Goal: Task Accomplishment & Management: Complete application form

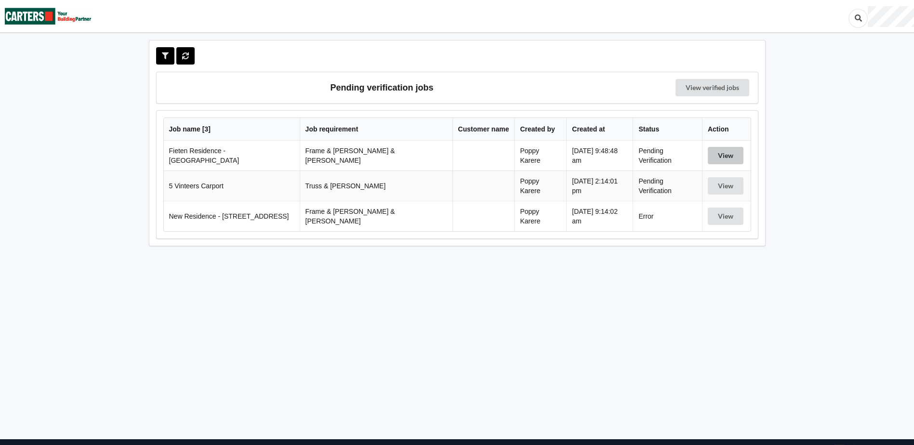
click at [720, 159] on button "View" at bounding box center [725, 155] width 36 height 17
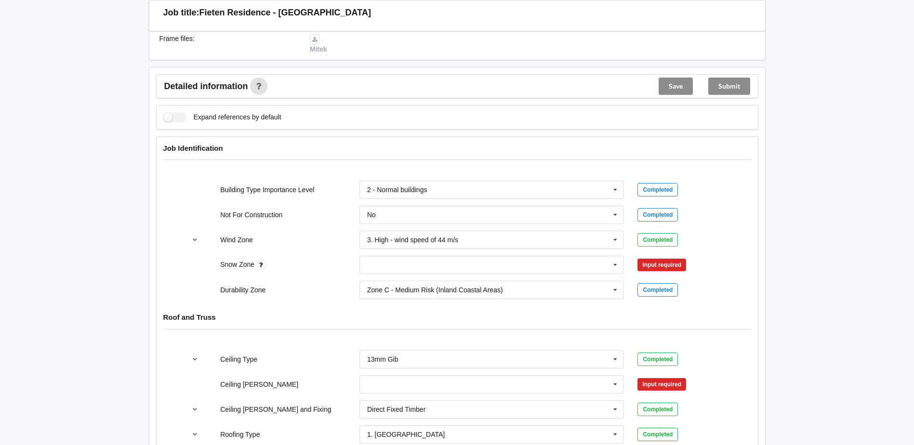
scroll to position [337, 0]
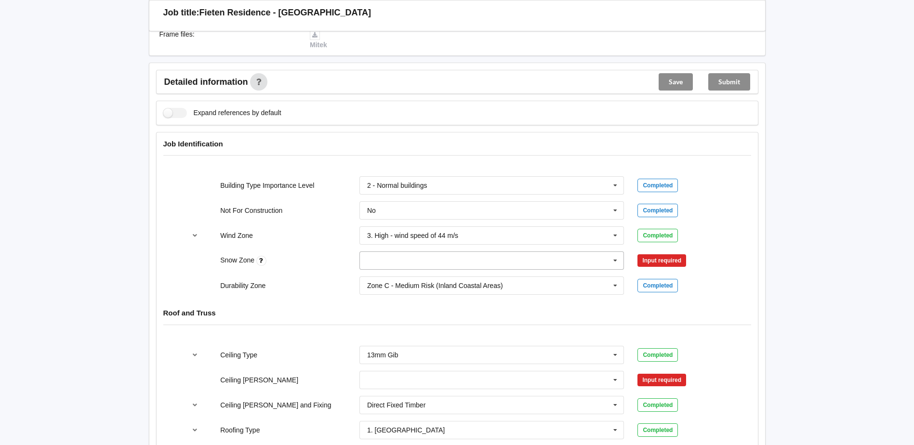
click at [411, 256] on input "text" at bounding box center [492, 260] width 264 height 17
click at [397, 272] on div "N0" at bounding box center [492, 278] width 264 height 18
click at [677, 253] on button "Confirm input" at bounding box center [665, 261] width 57 height 16
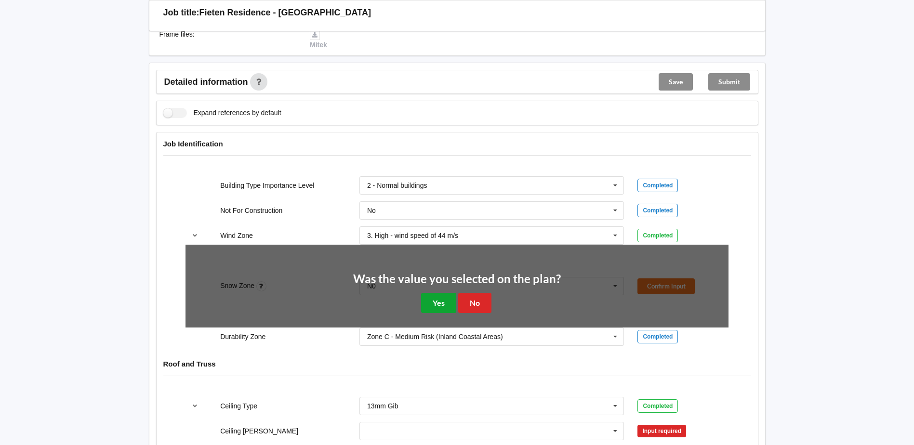
click at [433, 298] on button "Yes" at bounding box center [438, 303] width 35 height 20
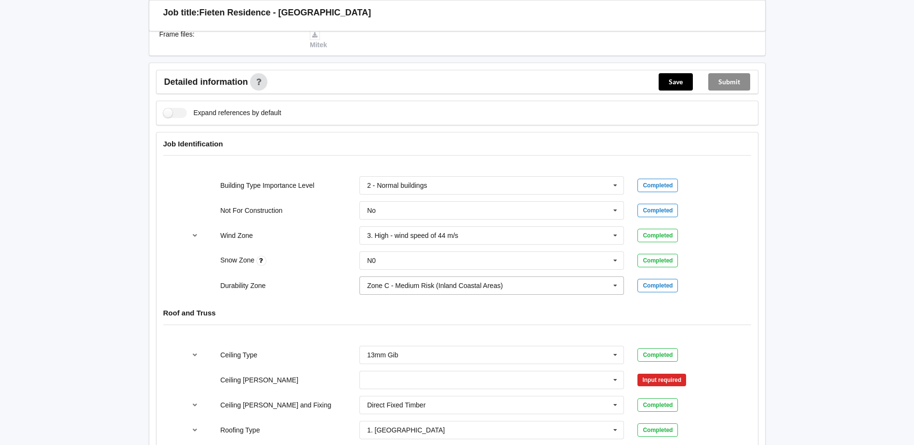
click at [428, 282] on div "Zone C - Medium Risk (Inland Coastal Areas)" at bounding box center [435, 285] width 136 height 7
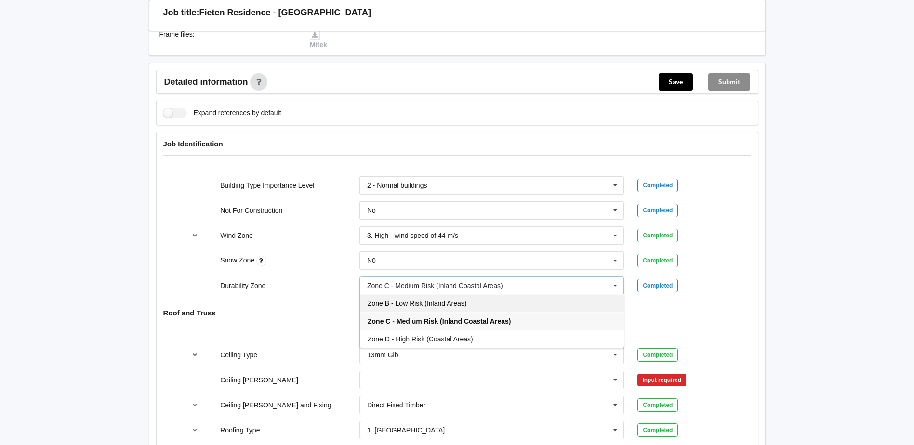
click at [431, 302] on div "Zone B - Low Risk (Inland Areas)" at bounding box center [492, 303] width 264 height 18
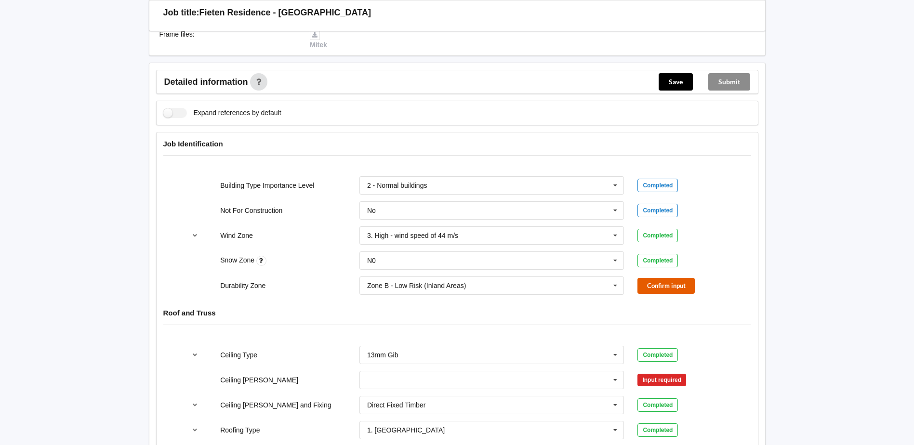
click at [684, 278] on button "Confirm input" at bounding box center [665, 286] width 57 height 16
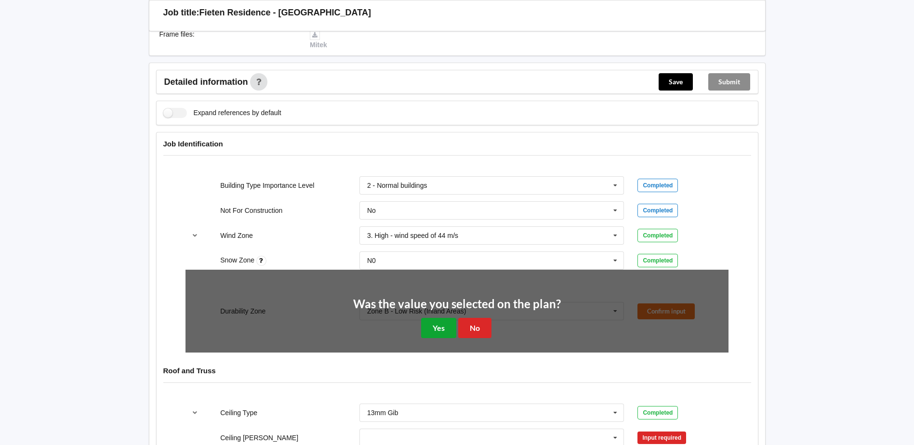
click at [425, 318] on button "Yes" at bounding box center [438, 328] width 35 height 20
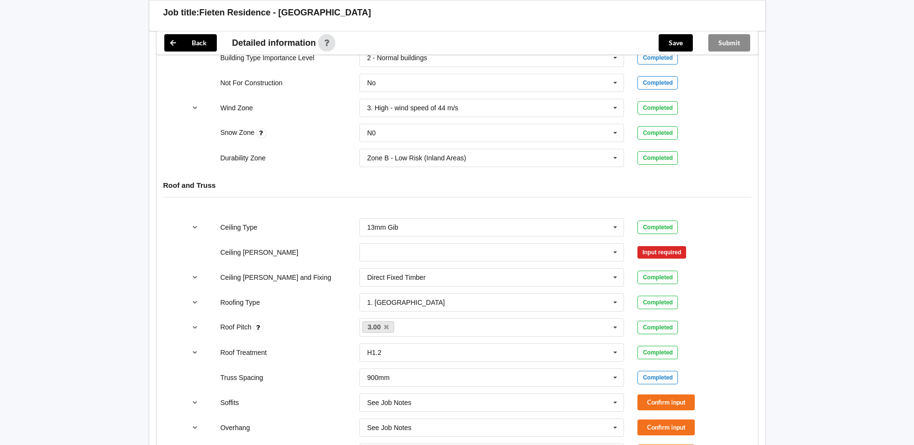
scroll to position [482, 0]
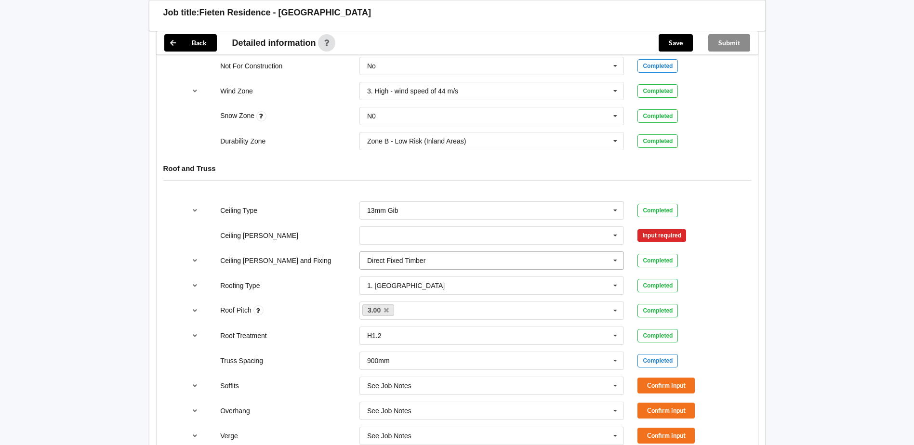
click at [432, 251] on div "Direct Fixed Timber Direct Fixed Metal Direct Fixed Timber Not Required See Job…" at bounding box center [491, 260] width 265 height 18
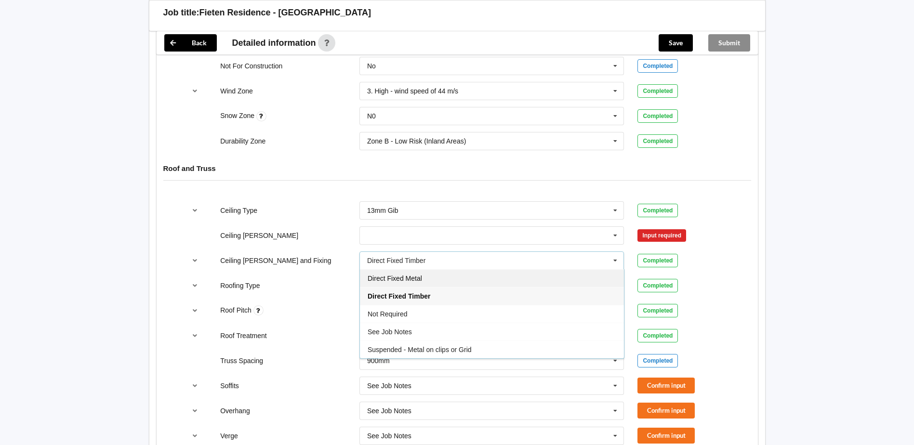
click at [412, 275] on span "Direct Fixed Metal" at bounding box center [394, 279] width 54 height 8
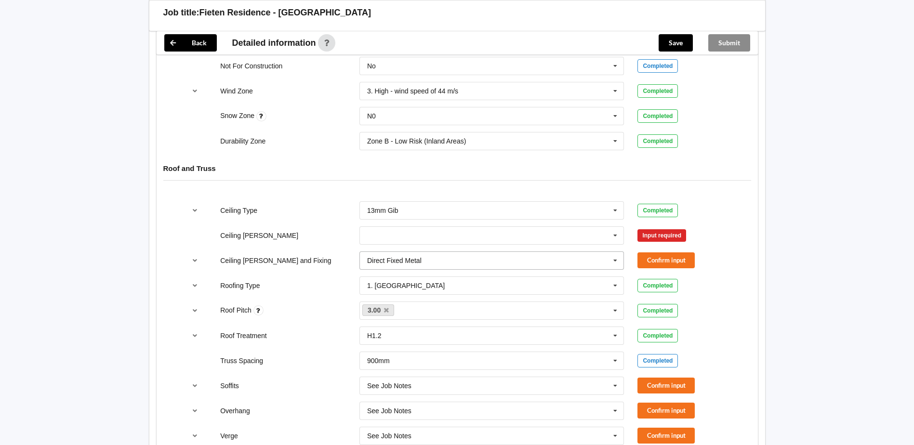
click at [547, 254] on input "text" at bounding box center [492, 260] width 264 height 17
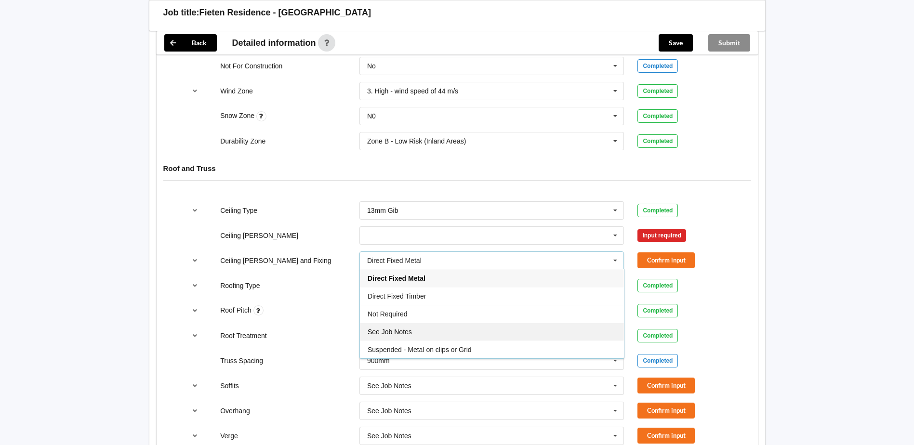
click at [469, 325] on div "See Job Notes" at bounding box center [492, 332] width 264 height 18
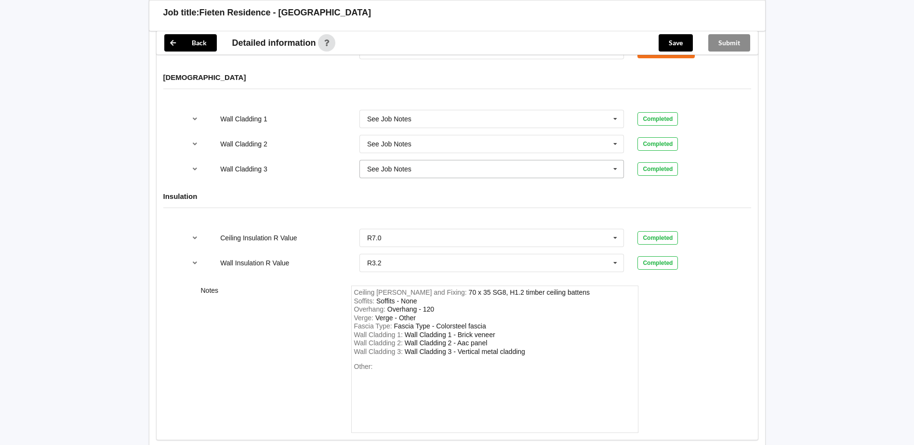
scroll to position [1252, 0]
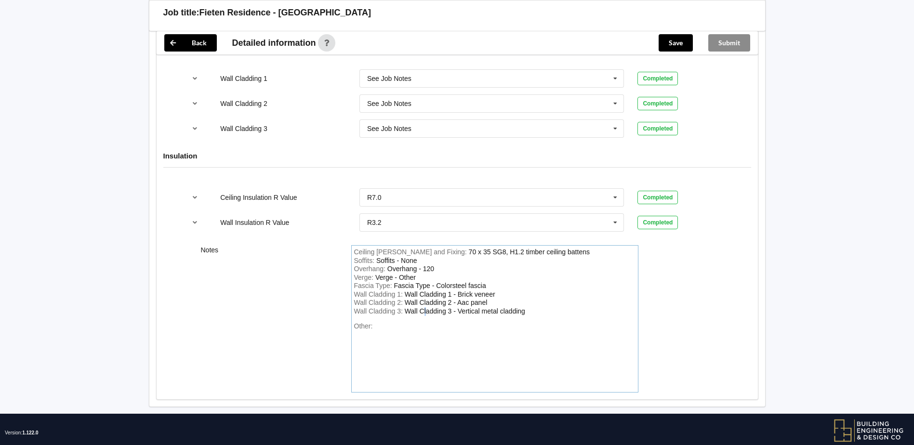
click at [425, 307] on div "Wall Cladding 3 - Vertical metal cladding" at bounding box center [465, 311] width 120 height 8
click at [411, 257] on div "Soffits - None" at bounding box center [396, 261] width 41 height 8
click at [431, 257] on div "Soffits : Soffits - None" at bounding box center [494, 261] width 281 height 9
drag, startPoint x: 562, startPoint y: 242, endPoint x: 433, endPoint y: 244, distance: 128.1
click at [433, 248] on div "Ceiling [PERSON_NAME] and Fixing : 70 x 35 SG8, H1.2 timber ceiling battens" at bounding box center [494, 252] width 281 height 9
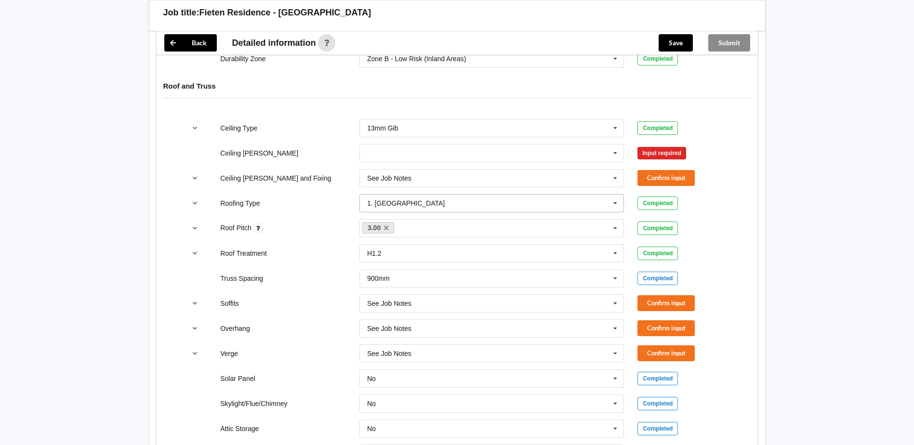
scroll to position [578, 0]
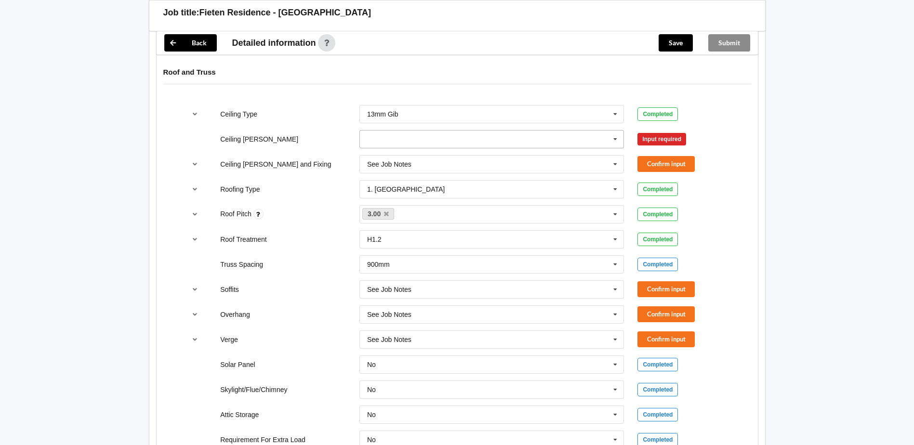
click at [531, 131] on input "text" at bounding box center [492, 139] width 264 height 17
click at [422, 183] on div "600mm" at bounding box center [492, 192] width 264 height 18
click at [670, 132] on button "Confirm input" at bounding box center [665, 139] width 57 height 16
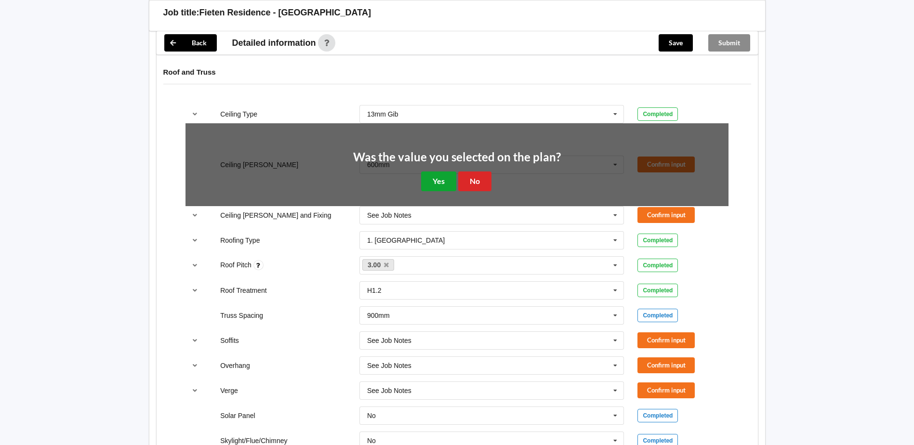
drag, startPoint x: 421, startPoint y: 166, endPoint x: 457, endPoint y: 164, distance: 35.2
click at [427, 171] on button "Yes" at bounding box center [438, 181] width 35 height 20
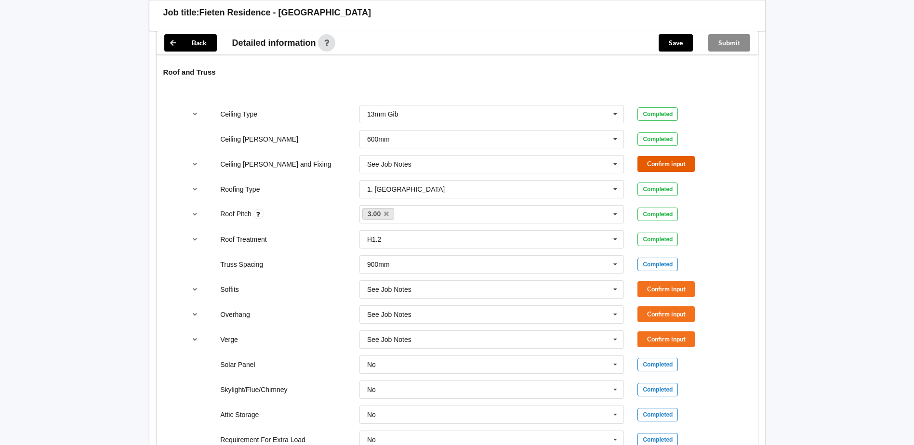
click at [637, 156] on button "Confirm input" at bounding box center [665, 164] width 57 height 16
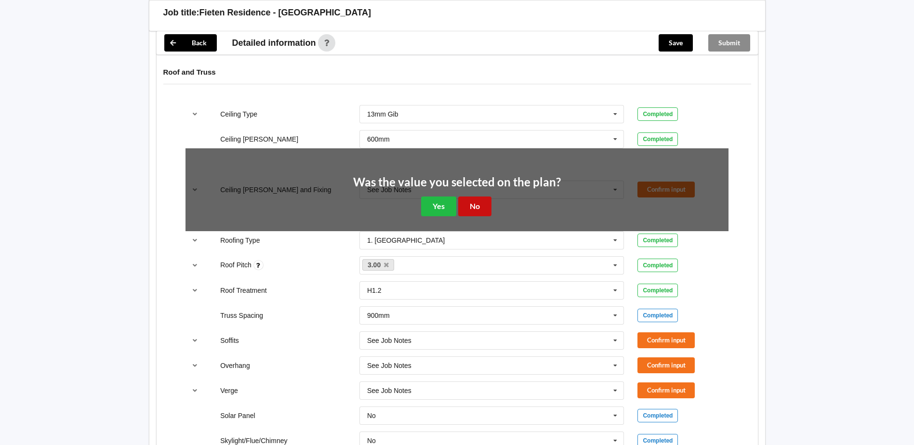
click at [465, 201] on button "No" at bounding box center [474, 206] width 33 height 20
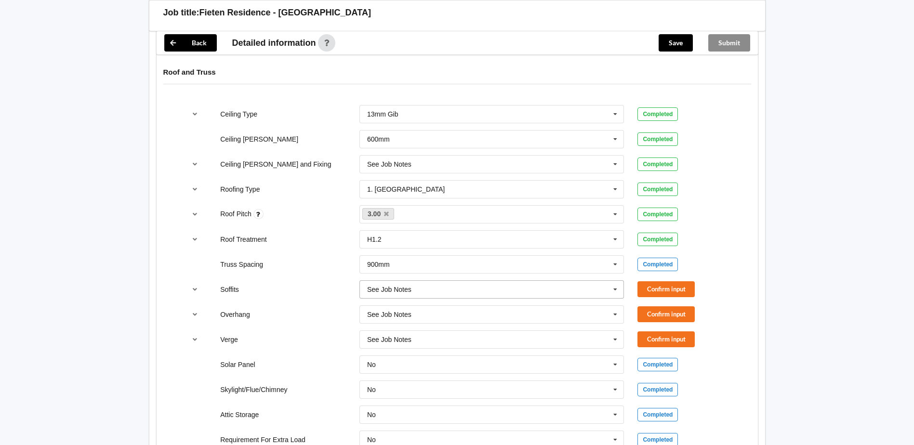
scroll to position [626, 0]
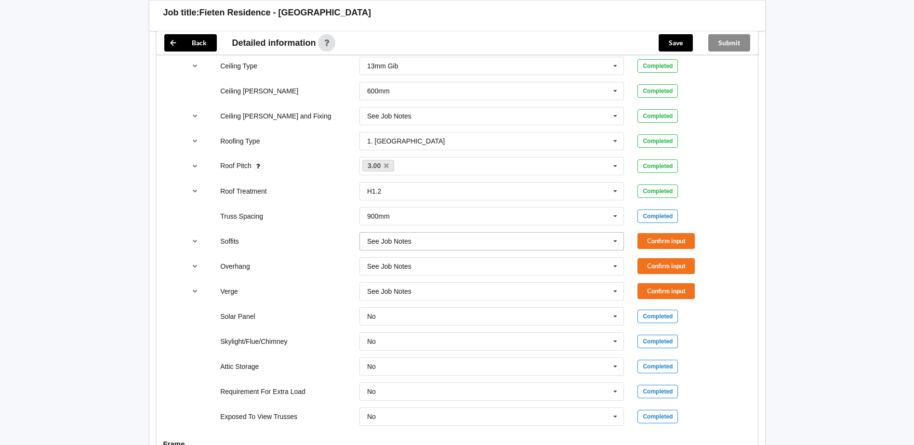
click at [392, 238] on div "See Job Notes" at bounding box center [389, 241] width 44 height 7
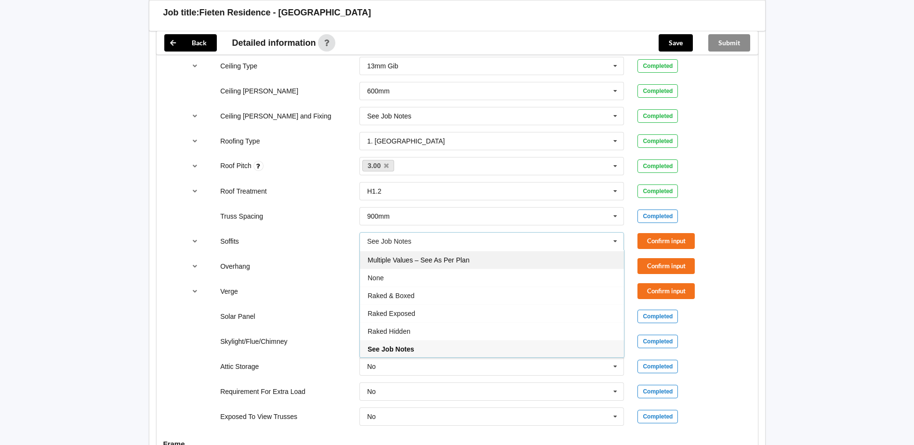
click at [409, 256] on span "Multiple Values – See As Per Plan" at bounding box center [418, 260] width 102 height 8
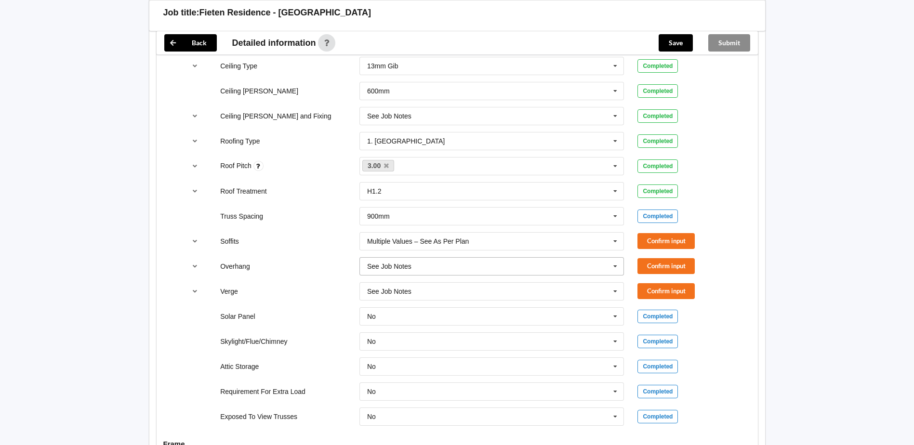
click at [388, 263] on div "See Job Notes" at bounding box center [389, 266] width 44 height 7
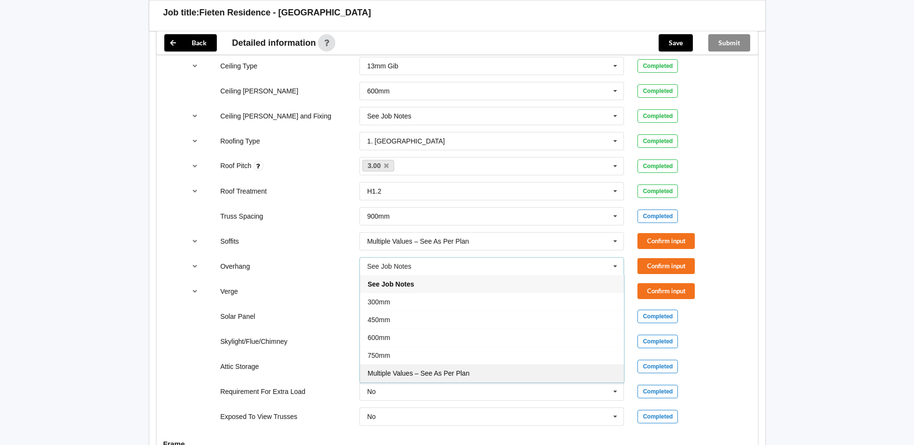
click at [430, 364] on div "Multiple Values – See As Per Plan" at bounding box center [492, 373] width 264 height 18
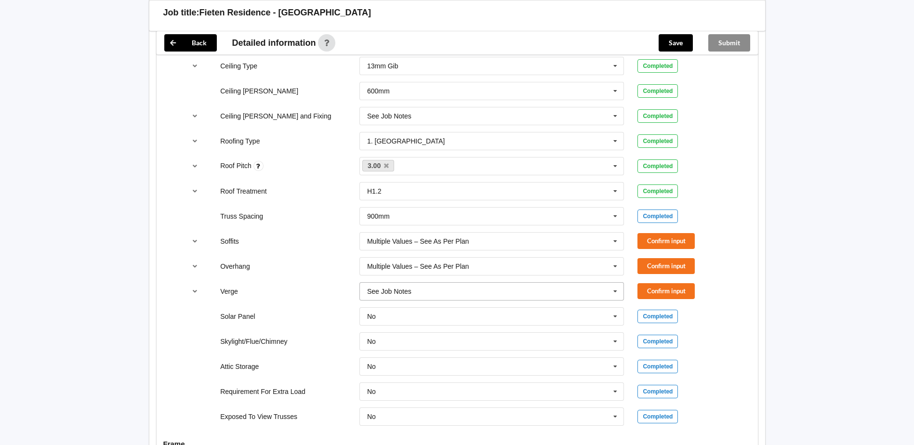
click at [405, 287] on input "text" at bounding box center [492, 291] width 264 height 17
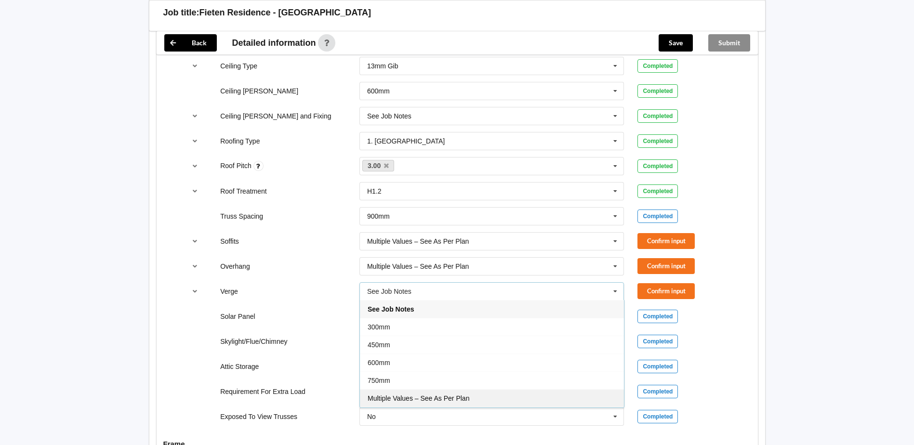
click at [444, 389] on div "Multiple Values – See As Per Plan" at bounding box center [492, 398] width 264 height 18
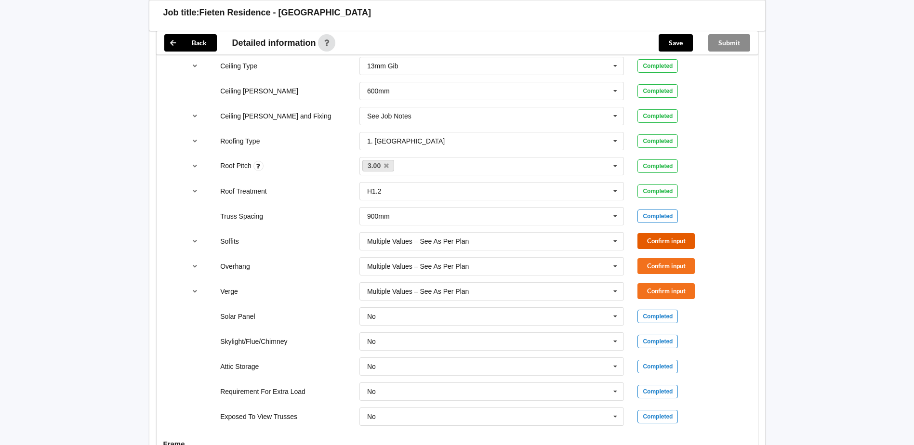
click at [686, 233] on button "Confirm input" at bounding box center [665, 241] width 57 height 16
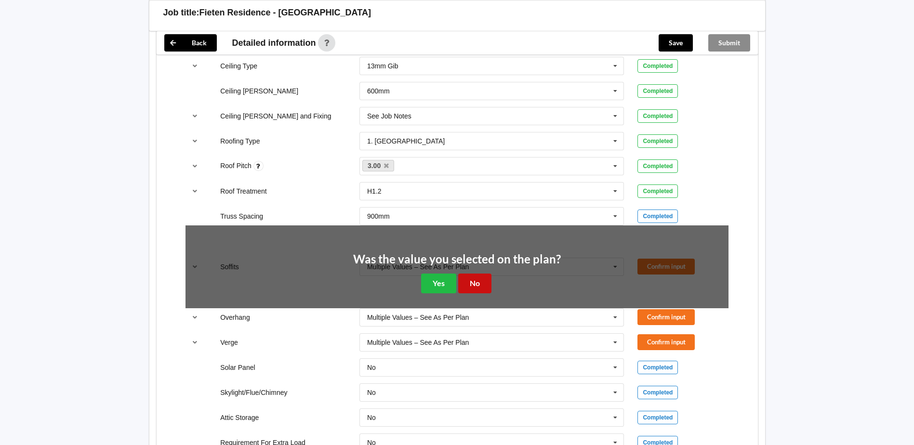
drag, startPoint x: 480, startPoint y: 275, endPoint x: 531, endPoint y: 269, distance: 51.4
click at [481, 275] on button "No" at bounding box center [474, 284] width 33 height 20
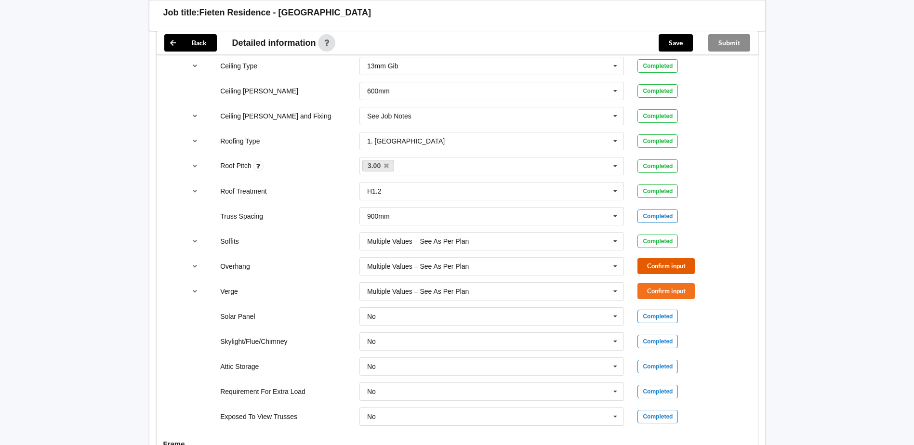
click at [654, 258] on button "Confirm input" at bounding box center [665, 266] width 57 height 16
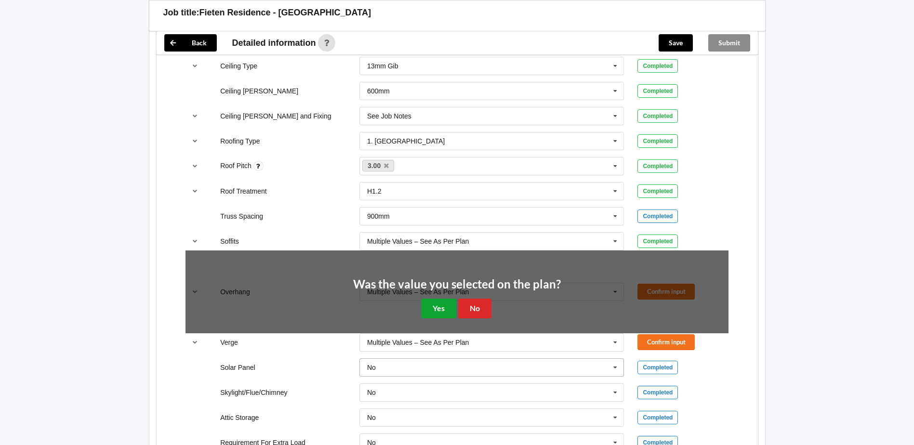
drag, startPoint x: 441, startPoint y: 292, endPoint x: 524, endPoint y: 300, distance: 83.2
click at [448, 299] on button "Yes" at bounding box center [438, 309] width 35 height 20
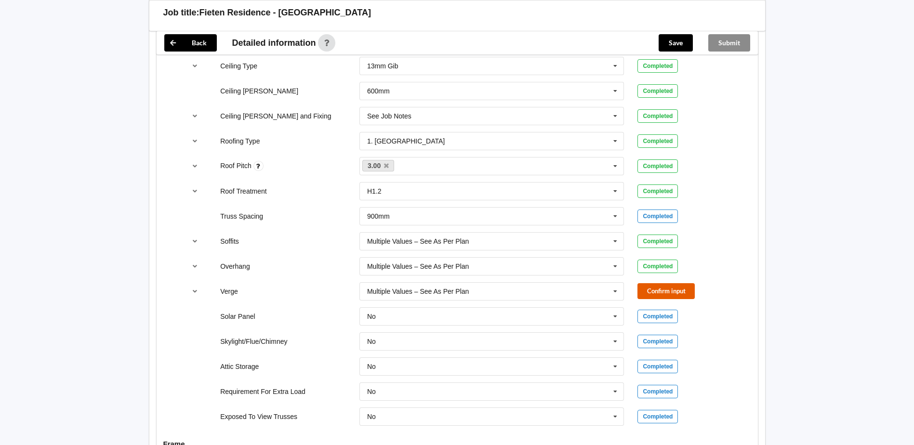
click at [677, 283] on button "Confirm input" at bounding box center [665, 291] width 57 height 16
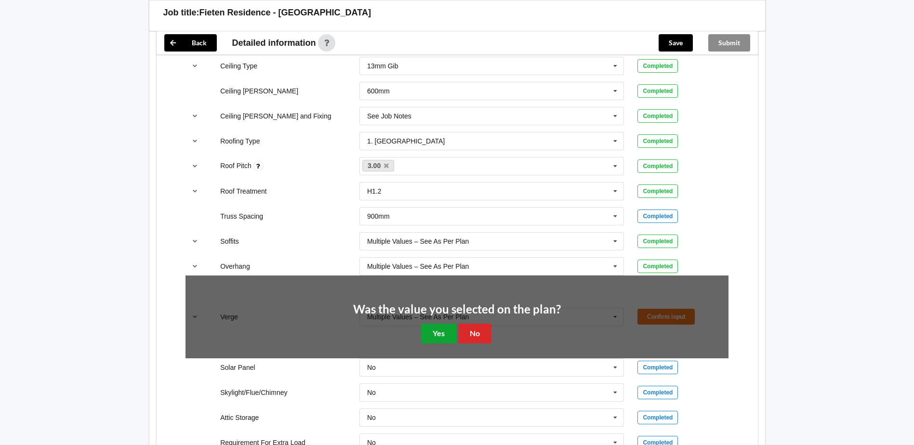
click at [434, 324] on button "Yes" at bounding box center [438, 334] width 35 height 20
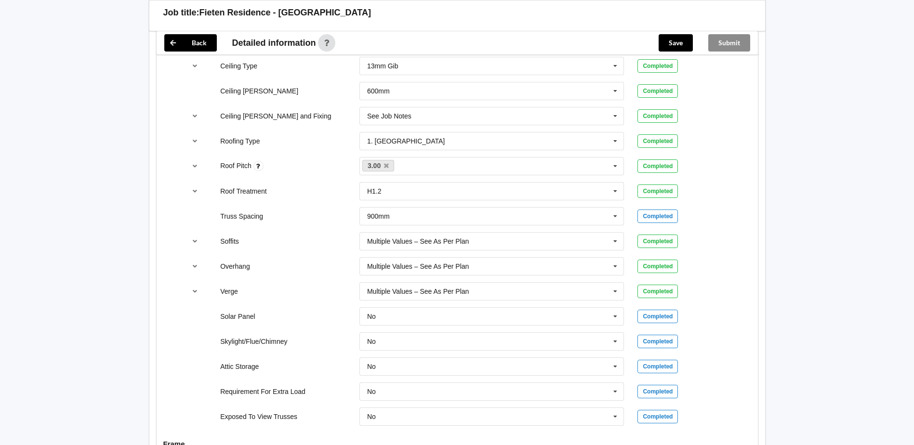
click at [477, 225] on div "Multiple Values – See As Per Plan Boxed Multiple Values – See As Per Plan None …" at bounding box center [492, 241] width 278 height 32
click at [476, 233] on input "text" at bounding box center [492, 241] width 264 height 17
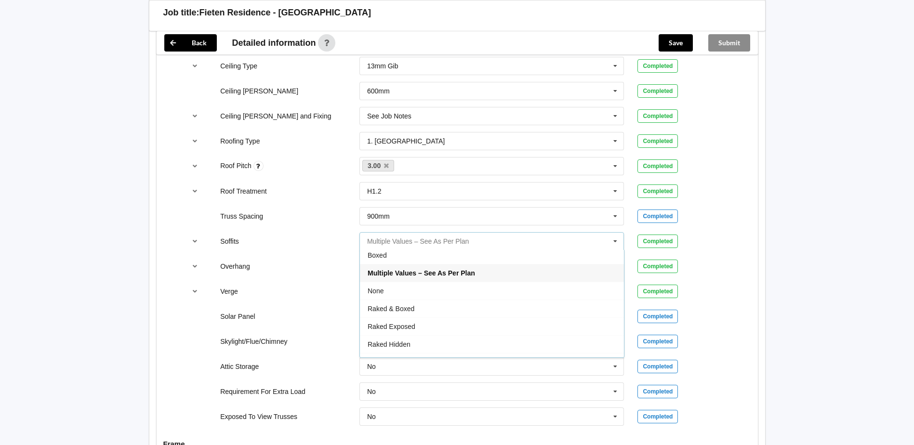
scroll to position [0, 0]
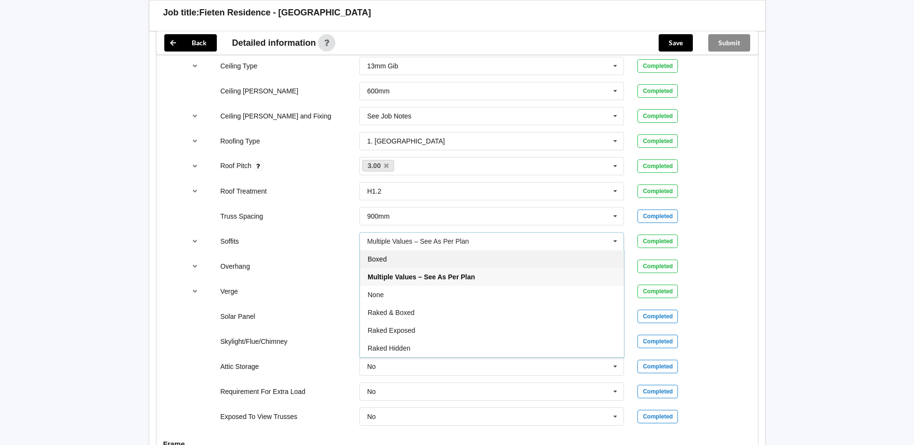
click at [417, 252] on div "Boxed" at bounding box center [492, 259] width 264 height 18
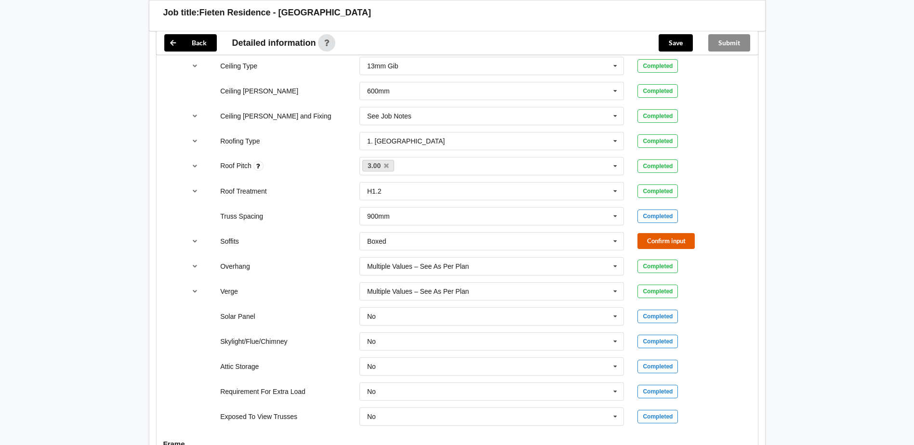
click at [675, 233] on button "Confirm input" at bounding box center [665, 241] width 57 height 16
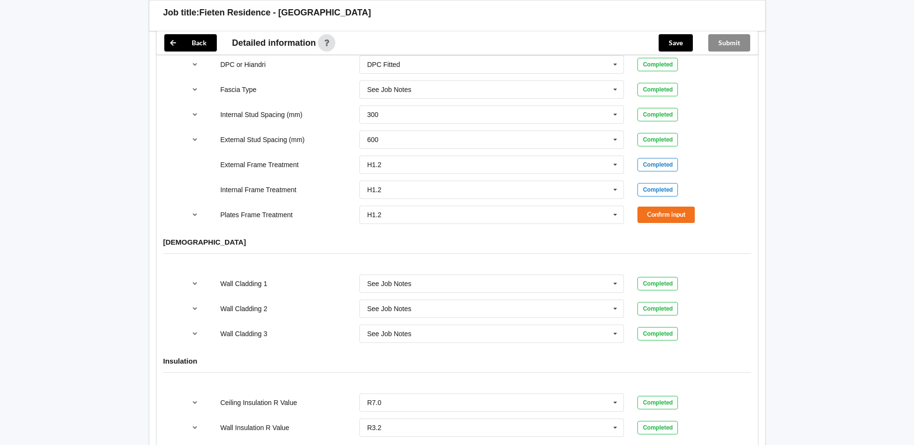
scroll to position [1042, 0]
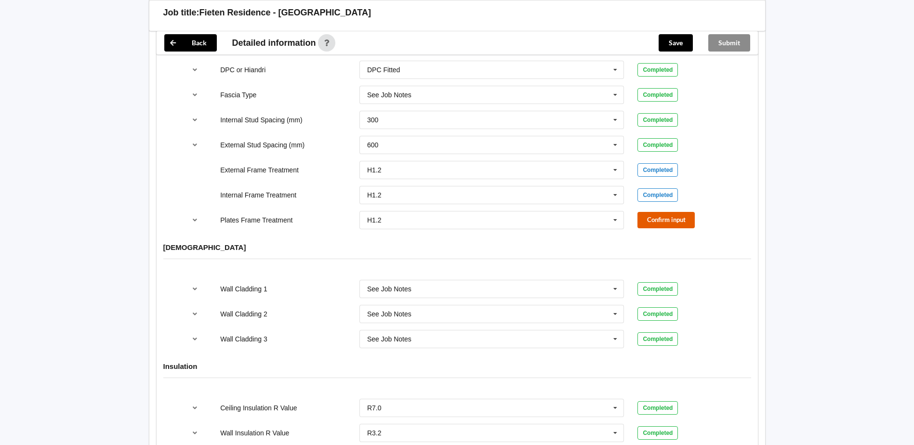
click at [688, 212] on button "Confirm input" at bounding box center [665, 220] width 57 height 16
click at [615, 86] on icon at bounding box center [615, 95] width 14 height 18
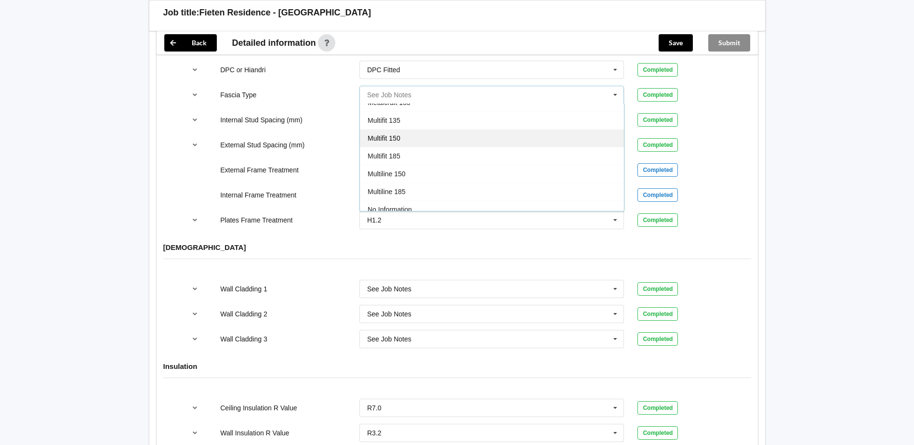
scroll to position [241, 0]
click at [430, 113] on div "Multifit 150" at bounding box center [492, 121] width 264 height 18
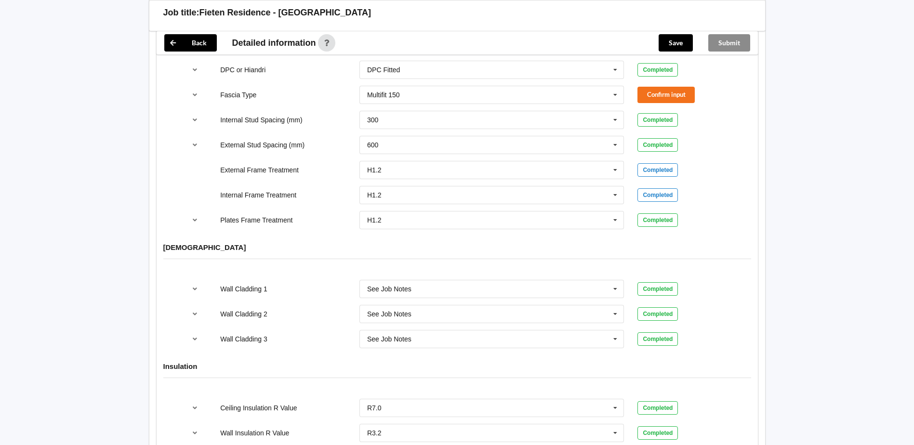
click at [636, 87] on div "Confirm input" at bounding box center [682, 95] width 105 height 16
click at [640, 89] on button "Confirm input" at bounding box center [665, 95] width 57 height 16
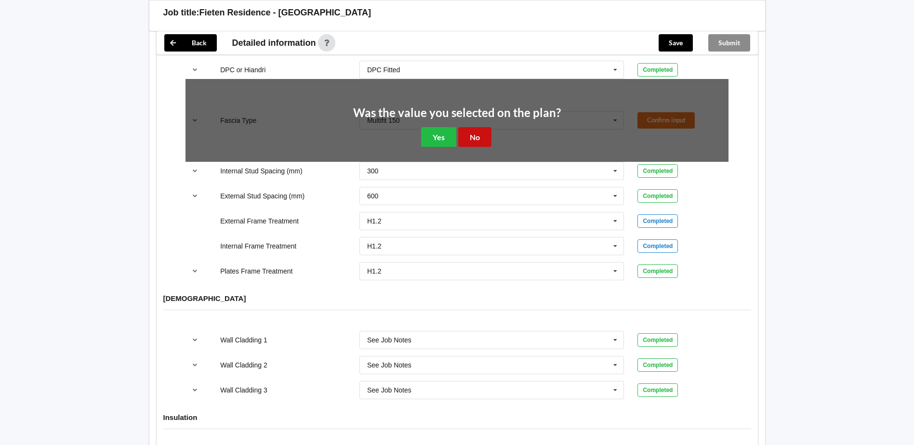
click at [481, 133] on button "No" at bounding box center [474, 137] width 33 height 20
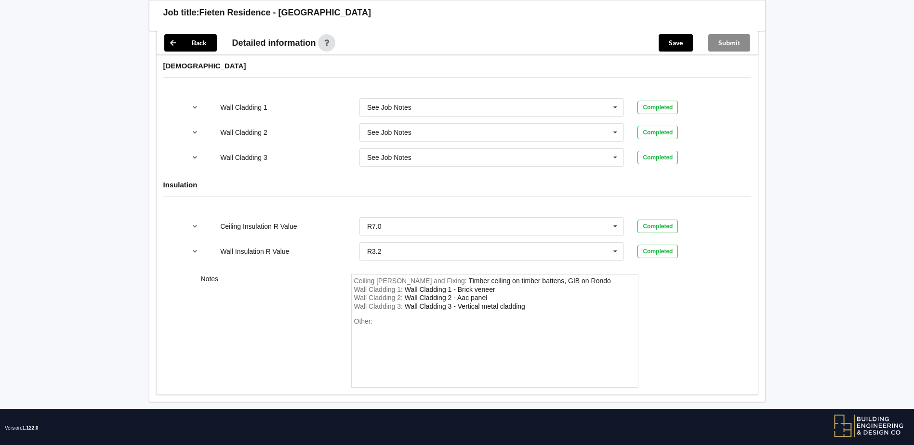
scroll to position [1226, 0]
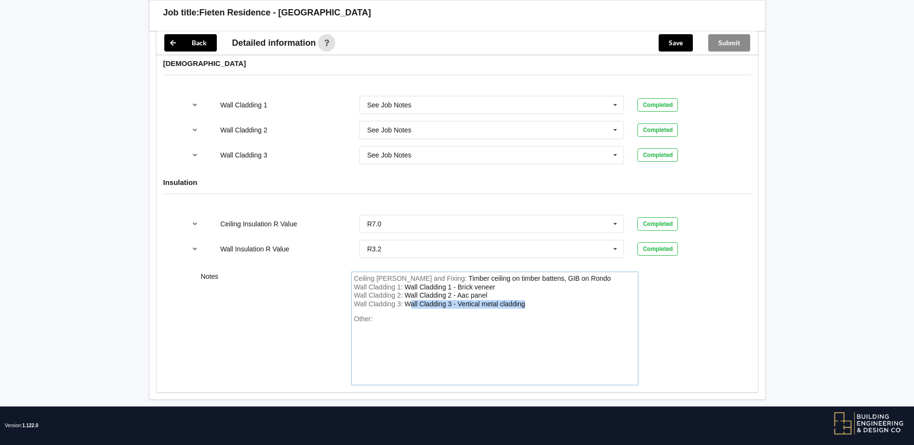
drag, startPoint x: 536, startPoint y: 296, endPoint x: 408, endPoint y: 278, distance: 129.4
click at [410, 279] on div "Ceiling [PERSON_NAME] and Fixing : Timber ceiling on timber battens, GIB on Ron…" at bounding box center [494, 329] width 287 height 114
drag, startPoint x: 405, startPoint y: 277, endPoint x: 509, endPoint y: 312, distance: 109.7
click at [509, 312] on div "Ceiling [PERSON_NAME] and Fixing : Timber ceiling on timber battens, GIB on Ron…" at bounding box center [494, 329] width 287 height 114
click at [418, 97] on input "text" at bounding box center [492, 104] width 264 height 17
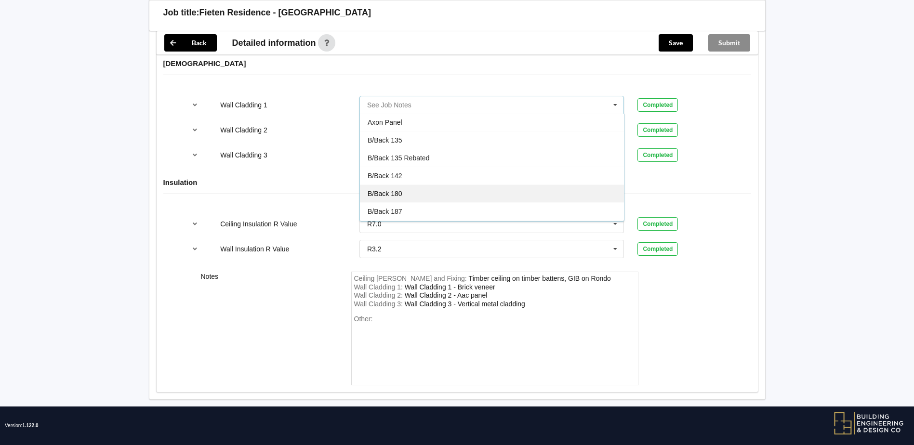
scroll to position [0, 0]
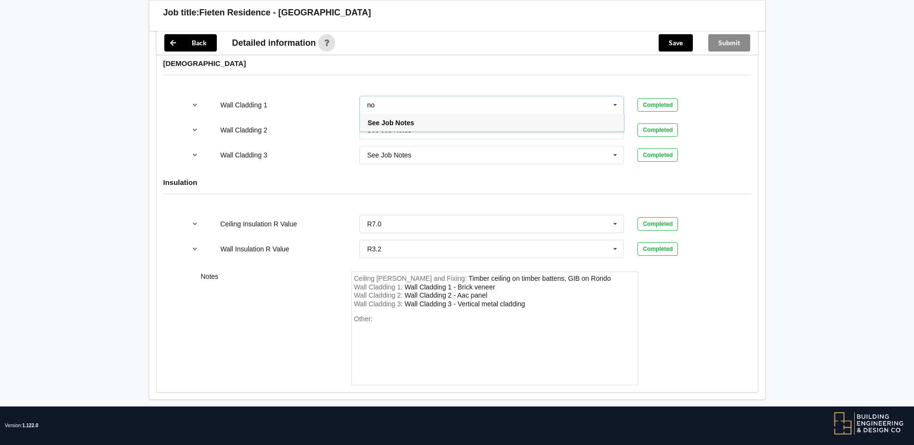
type input "n"
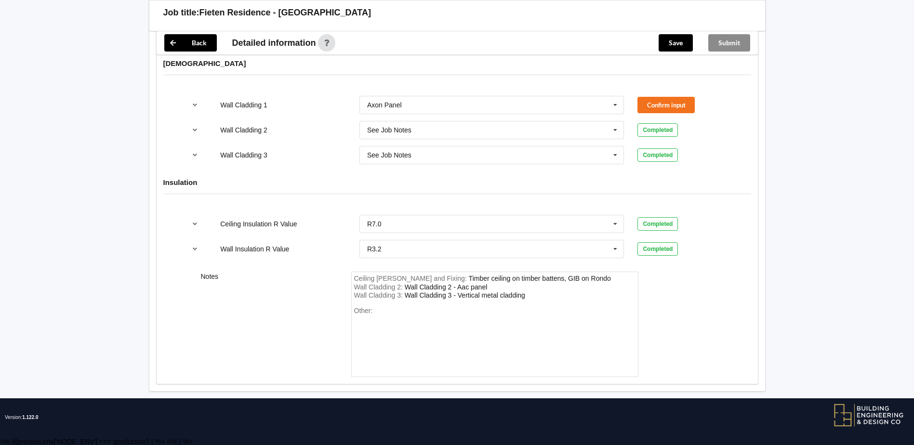
scroll to position [1217, 0]
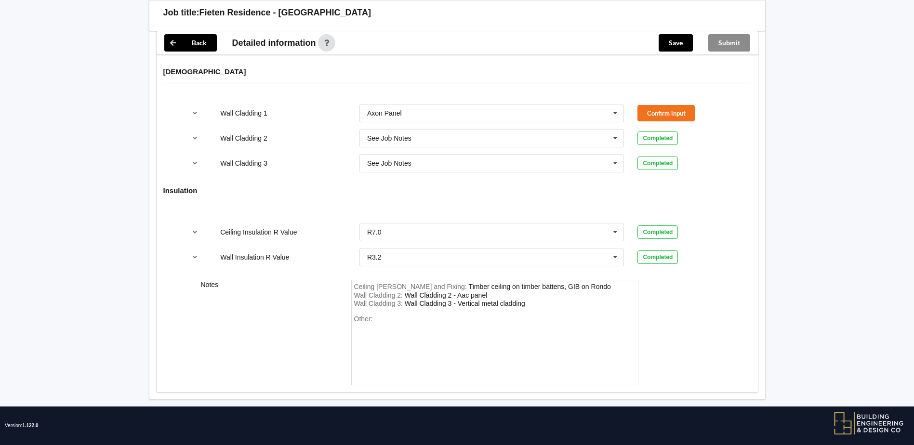
click at [343, 158] on div "Wall Cladding 3" at bounding box center [282, 163] width 139 height 10
click at [415, 105] on input "text" at bounding box center [492, 113] width 264 height 17
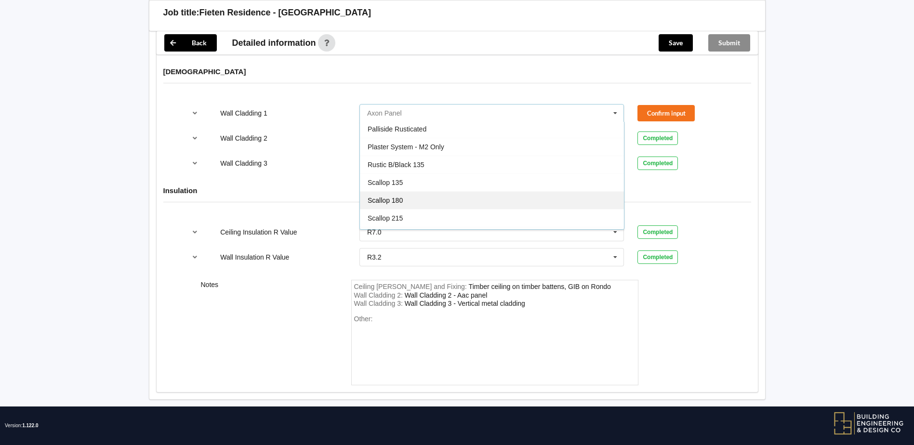
scroll to position [482, 0]
drag, startPoint x: 402, startPoint y: 207, endPoint x: 410, endPoint y: 149, distance: 58.4
click at [402, 210] on div "See Job Notes" at bounding box center [492, 219] width 264 height 18
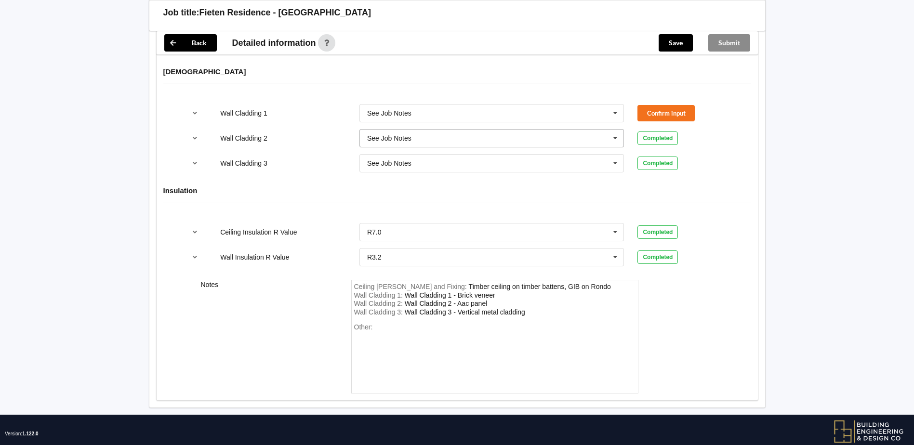
click at [406, 135] on div "See Job Notes" at bounding box center [389, 138] width 44 height 7
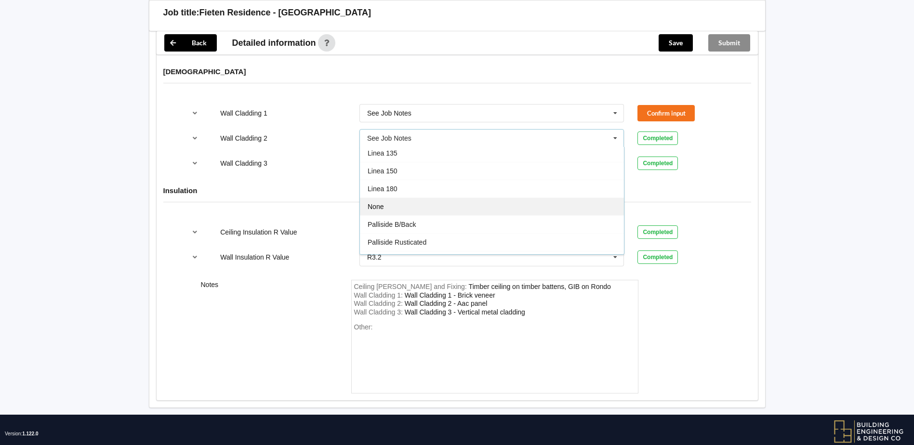
click at [408, 198] on div "None" at bounding box center [492, 206] width 264 height 18
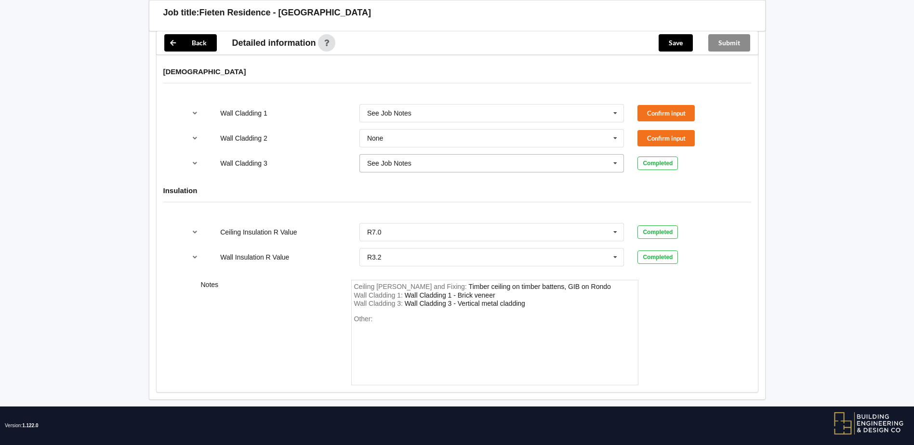
click at [405, 155] on input "text" at bounding box center [492, 163] width 264 height 17
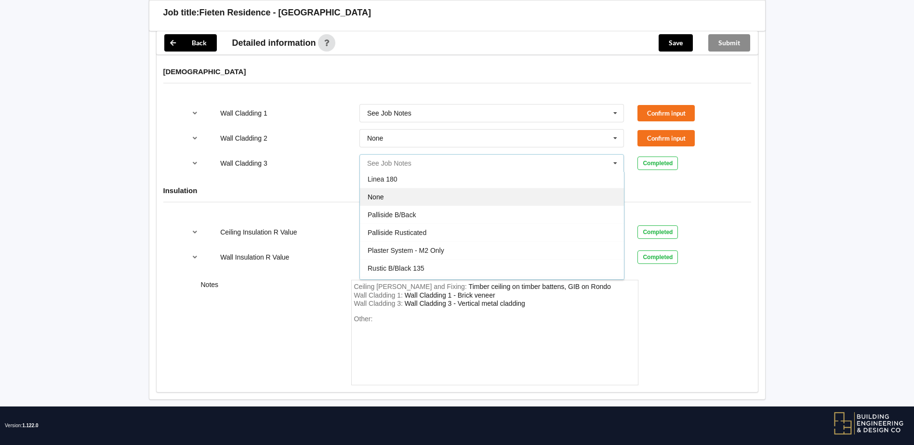
scroll to position [402, 0]
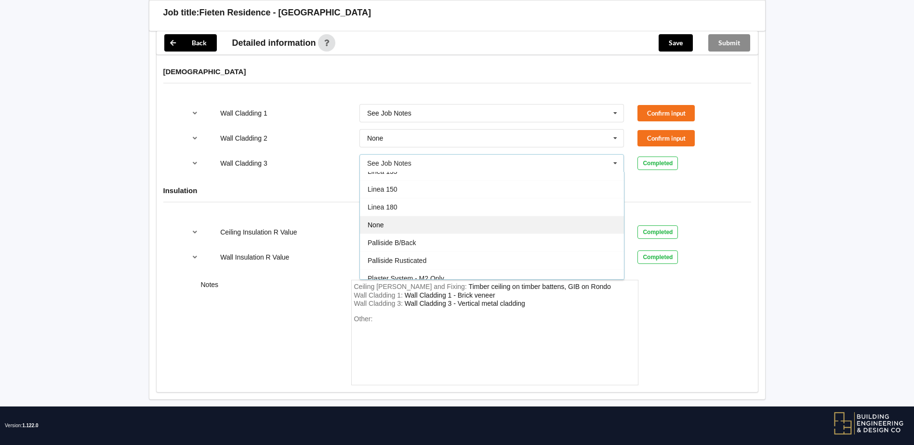
click at [400, 216] on div "None" at bounding box center [492, 225] width 264 height 18
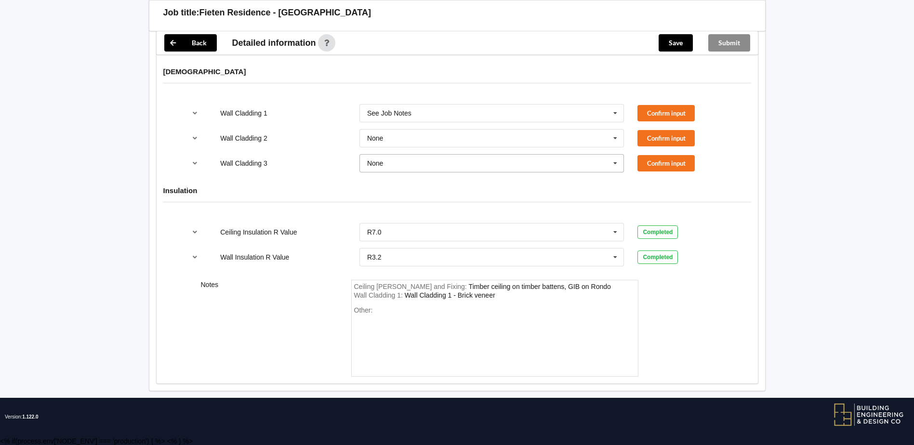
scroll to position [1209, 0]
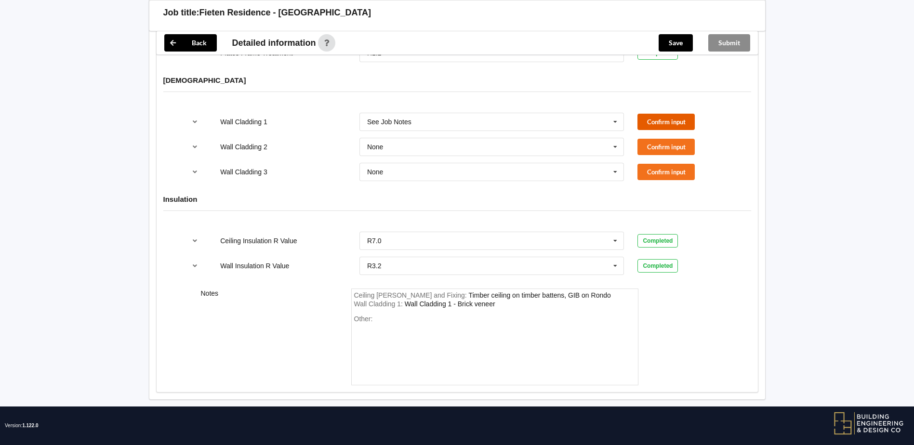
click at [668, 118] on button "Confirm input" at bounding box center [665, 122] width 57 height 16
click at [668, 118] on div "Completed" at bounding box center [657, 121] width 40 height 13
drag, startPoint x: 668, startPoint y: 118, endPoint x: 671, endPoint y: 136, distance: 18.5
click at [667, 131] on div "Wall Cladding 2 None Axon Panel B/Back 135 B/Back 135 Rebated B/Back 142 B/Back…" at bounding box center [457, 147] width 556 height 32
click at [671, 139] on button "Confirm input" at bounding box center [665, 147] width 57 height 16
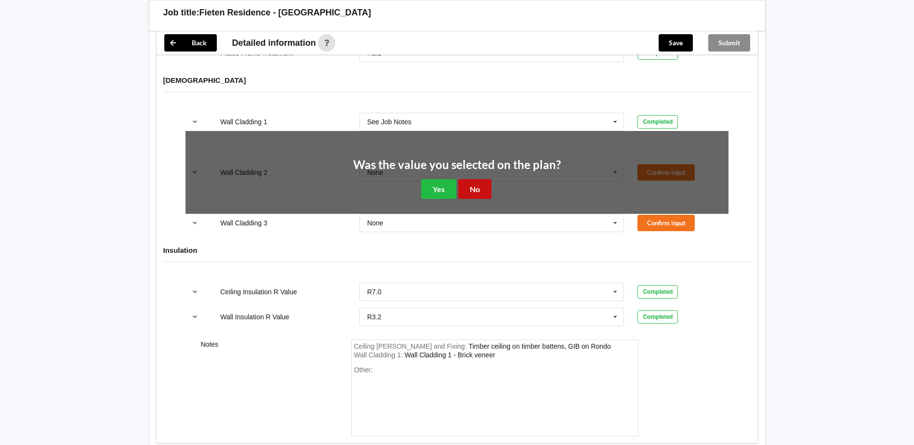
drag, startPoint x: 467, startPoint y: 182, endPoint x: 661, endPoint y: 185, distance: 194.6
click at [467, 182] on button "No" at bounding box center [474, 189] width 33 height 20
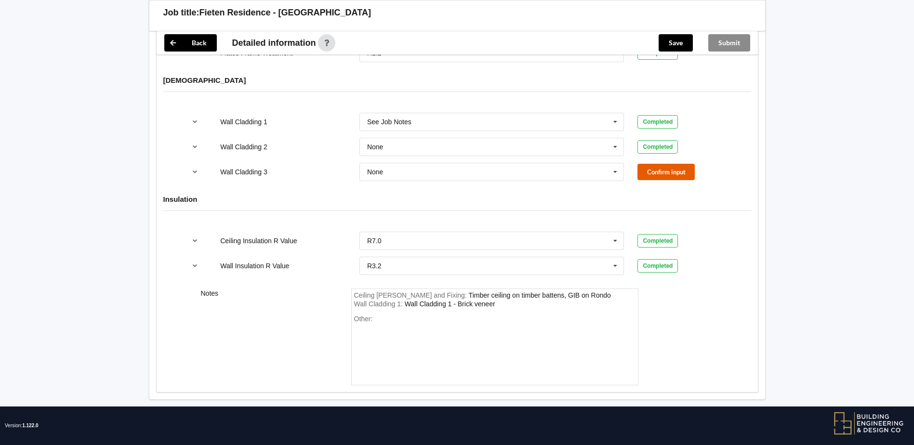
click at [670, 164] on button "Confirm input" at bounding box center [665, 172] width 57 height 16
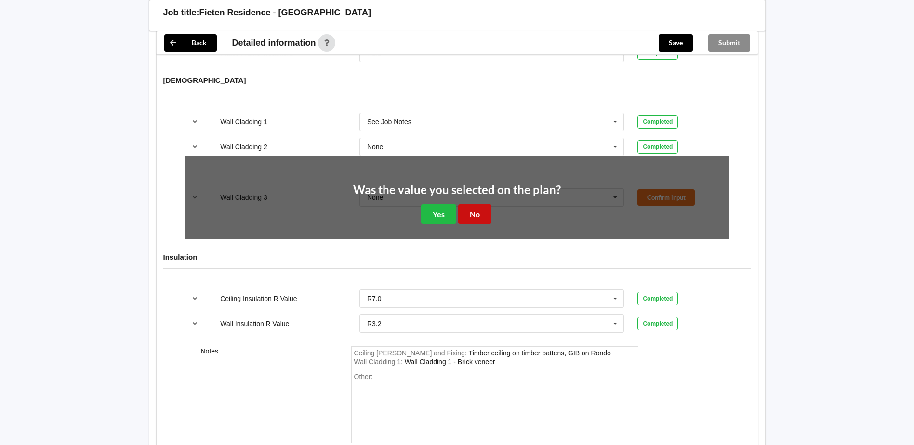
click at [473, 204] on button "No" at bounding box center [474, 214] width 33 height 20
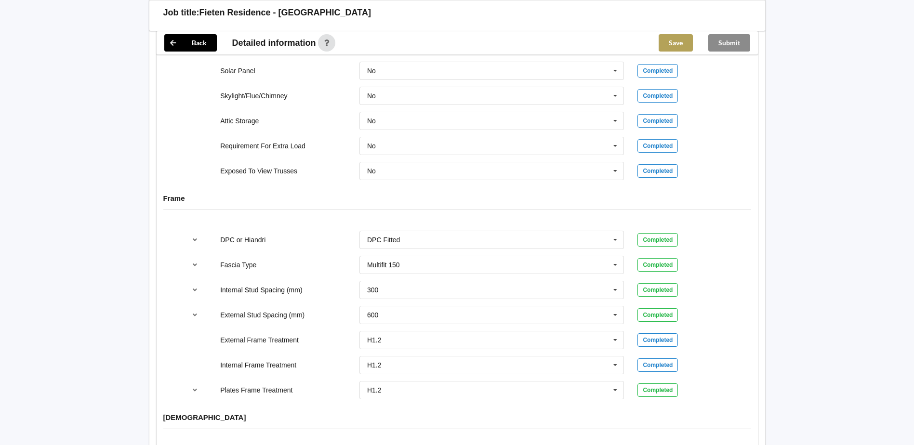
click at [670, 37] on button "Save" at bounding box center [675, 42] width 34 height 17
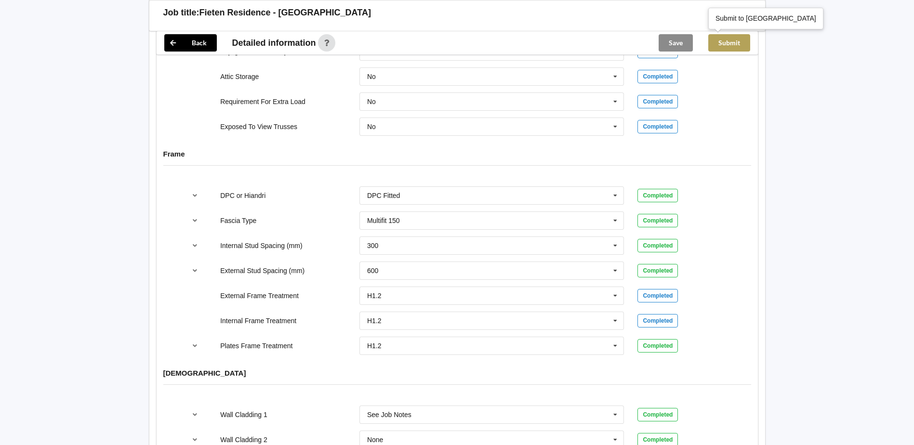
click at [729, 44] on button "Submit" at bounding box center [729, 42] width 42 height 17
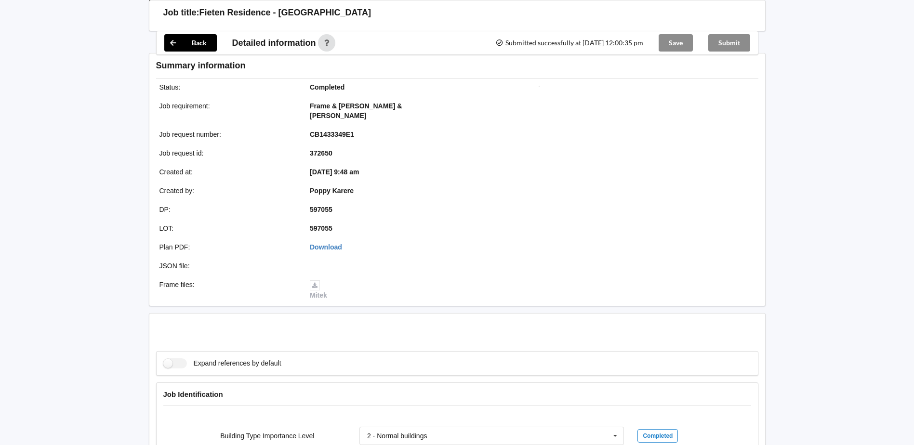
scroll to position [872, 0]
